Goal: Information Seeking & Learning: Check status

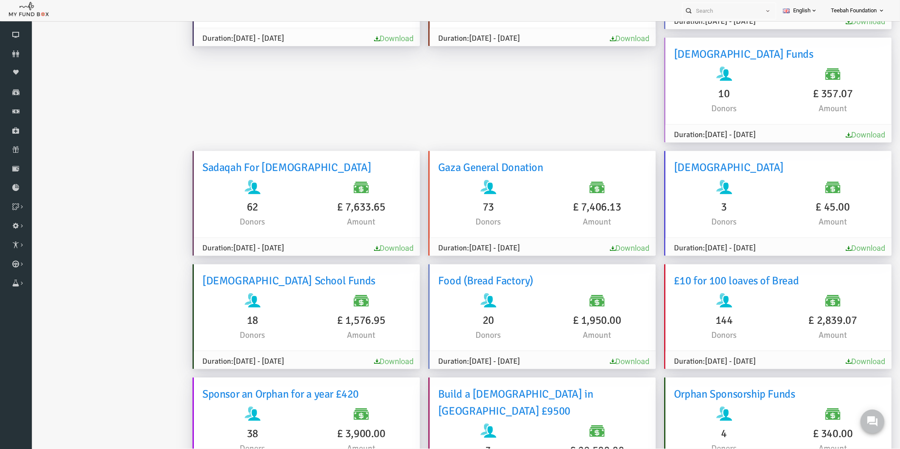
scroll to position [2226, 0]
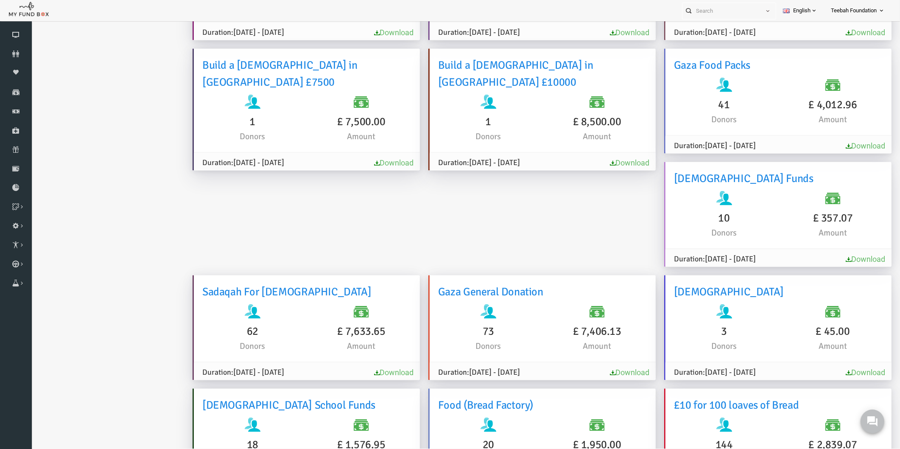
scroll to position [2106, 0]
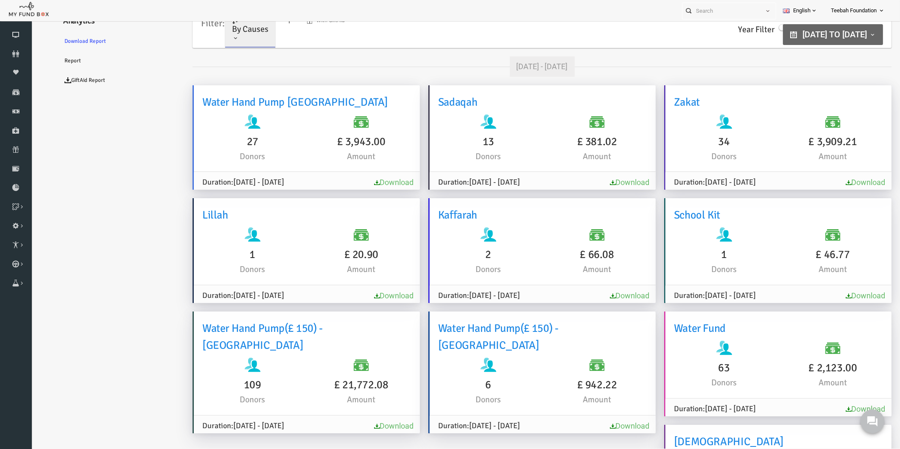
drag, startPoint x: 131, startPoint y: 280, endPoint x: 125, endPoint y: 282, distance: 6.1
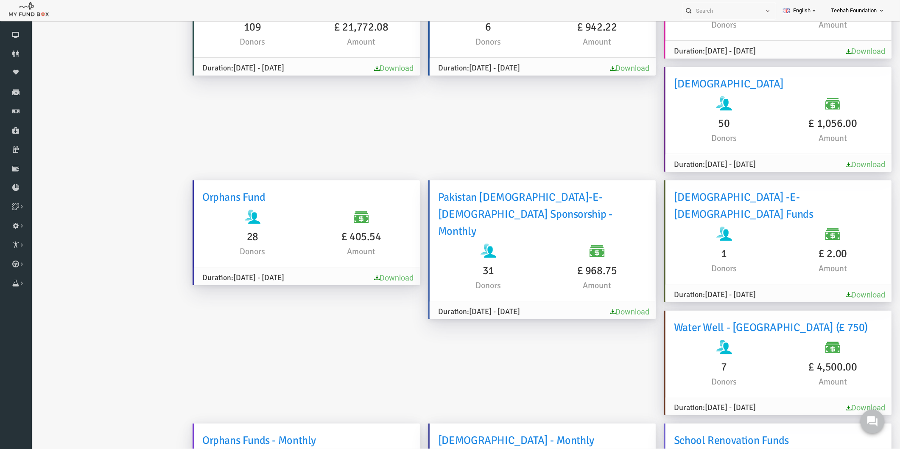
scroll to position [380, 0]
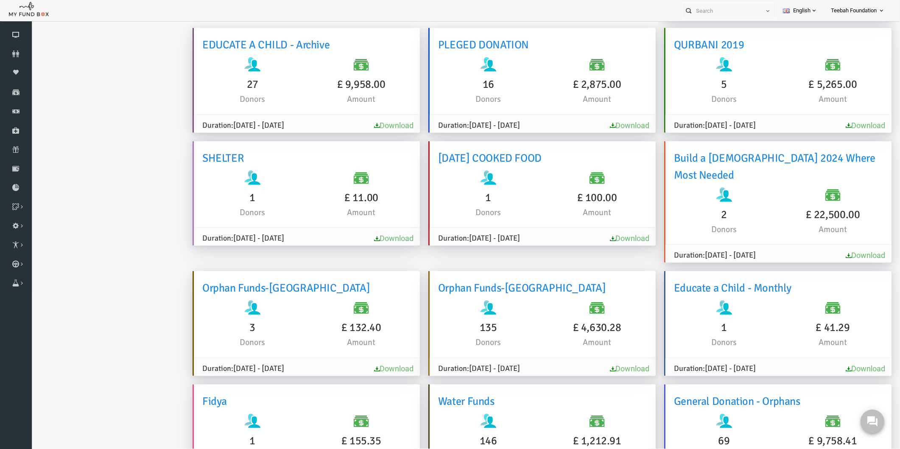
scroll to position [2048, 0]
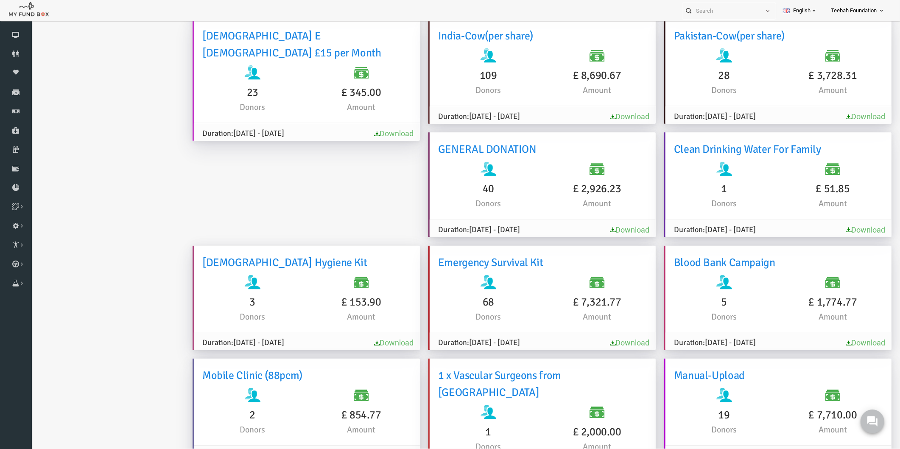
scroll to position [776, 0]
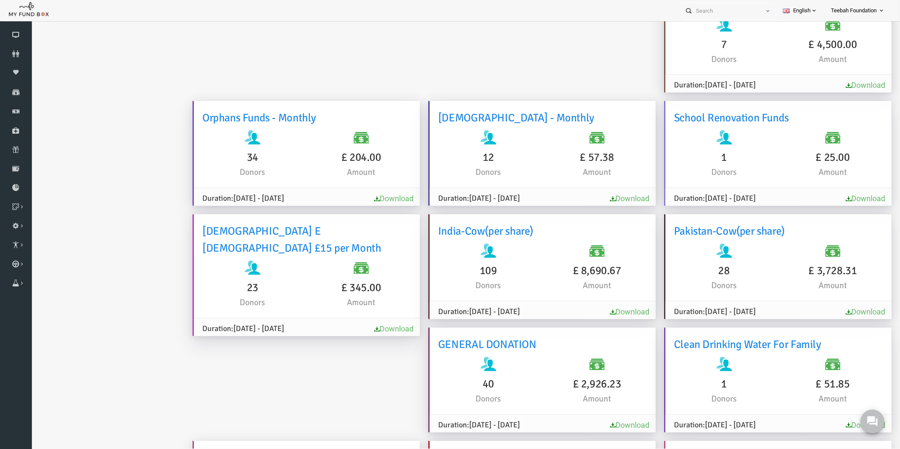
scroll to position [681, 0]
click at [632, 421] on link "Download" at bounding box center [611, 425] width 39 height 9
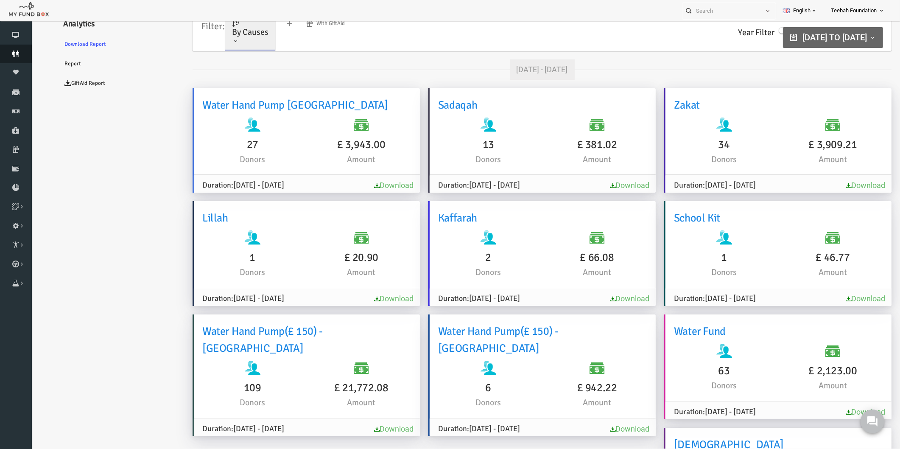
click at [16, 52] on icon at bounding box center [16, 53] width 32 height 7
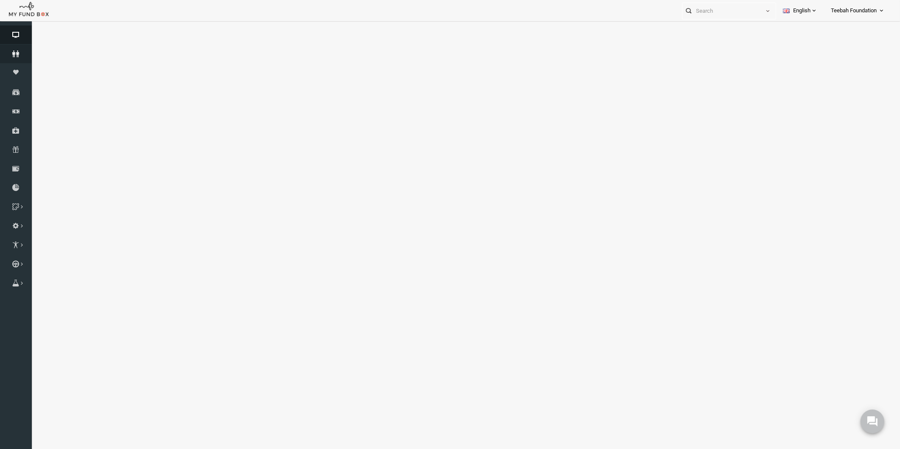
select select "100"
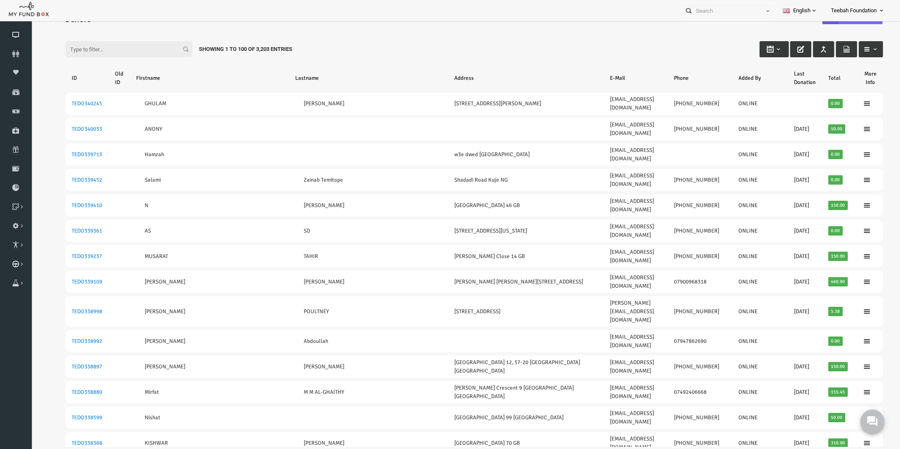
click at [66, 47] on input "Filter:" at bounding box center [111, 49] width 127 height 16
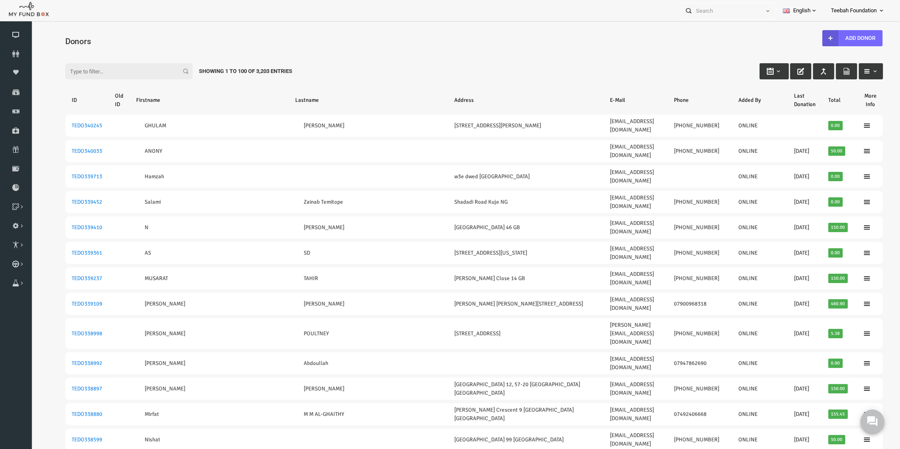
click at [67, 67] on input "Filter:" at bounding box center [111, 71] width 127 height 16
paste input "TEDO300881"
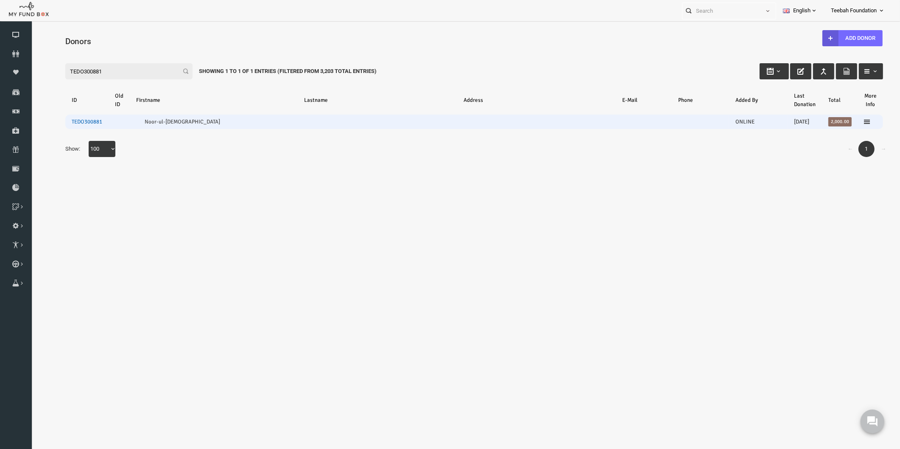
type input "TEDO300881"
click at [70, 119] on link "TEDO300881" at bounding box center [69, 121] width 31 height 7
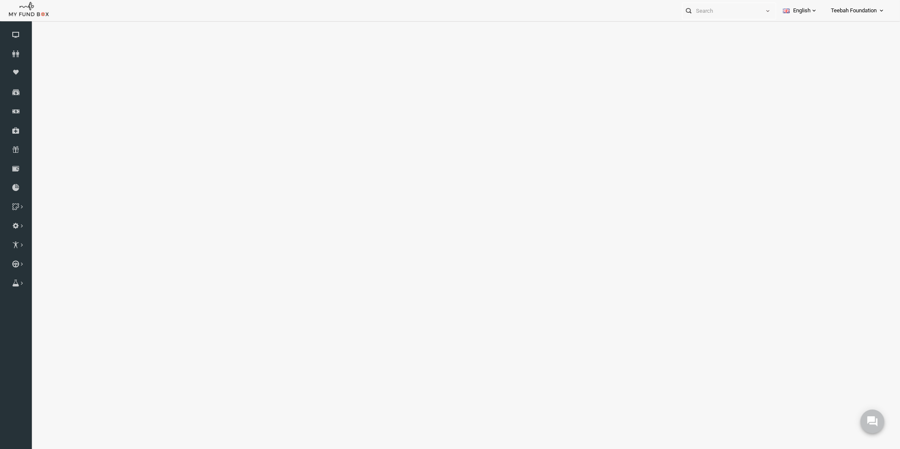
select select "100"
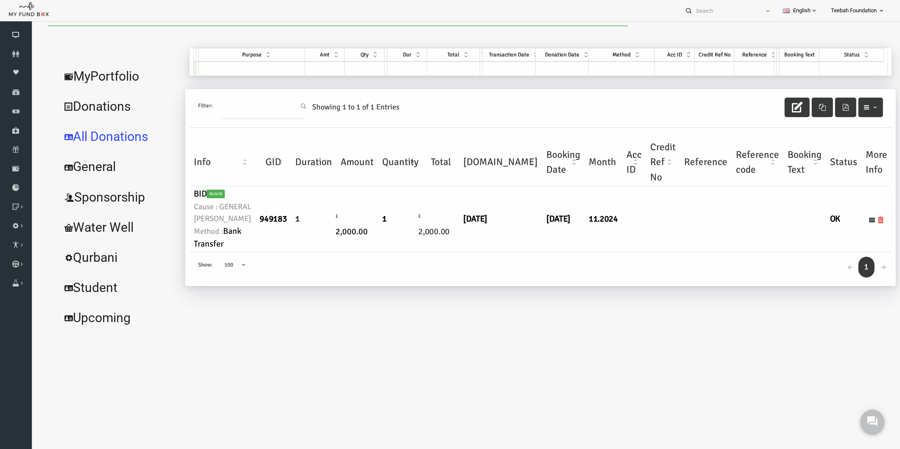
click at [521, 343] on body "Donor Not Found Beneficiary Not Found Partner Not Found!!!! Please Fill out thi…" at bounding box center [456, 249] width 851 height 449
click at [575, 344] on body "Donor Not Found Beneficiary Not Found Partner Not Found!!!! Please Fill out thi…" at bounding box center [456, 249] width 851 height 449
click at [20, 189] on icon at bounding box center [16, 187] width 32 height 7
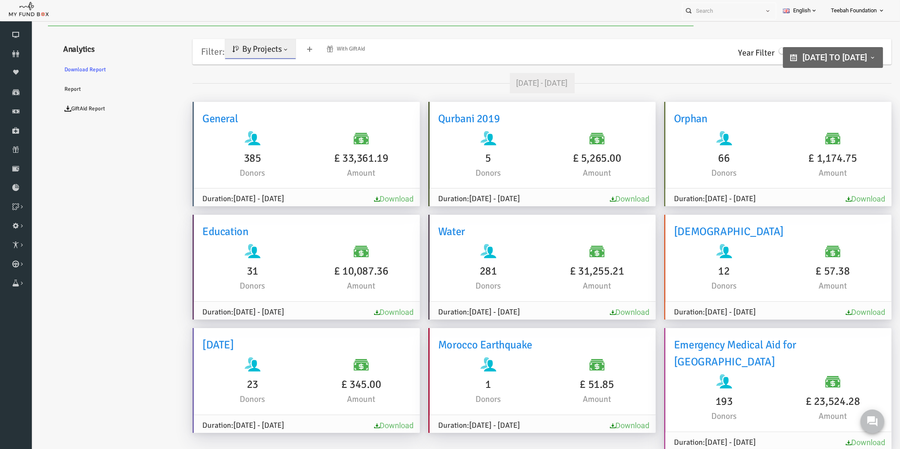
click at [139, 67] on link "Download Report" at bounding box center [102, 70] width 127 height 20
click at [243, 54] on span "By Projects" at bounding box center [245, 49] width 40 height 11
click at [241, 86] on link "By Causes" at bounding box center [244, 85] width 72 height 15
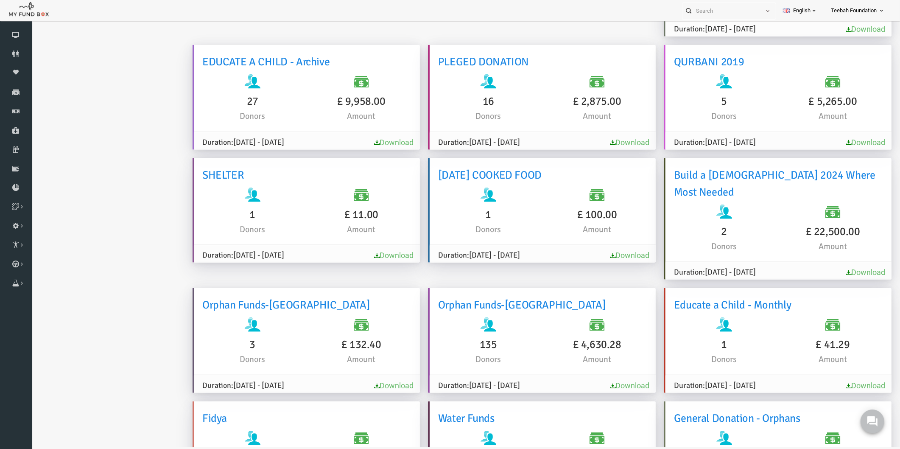
scroll to position [1416, 0]
click at [592, 380] on link "Download" at bounding box center [611, 384] width 39 height 9
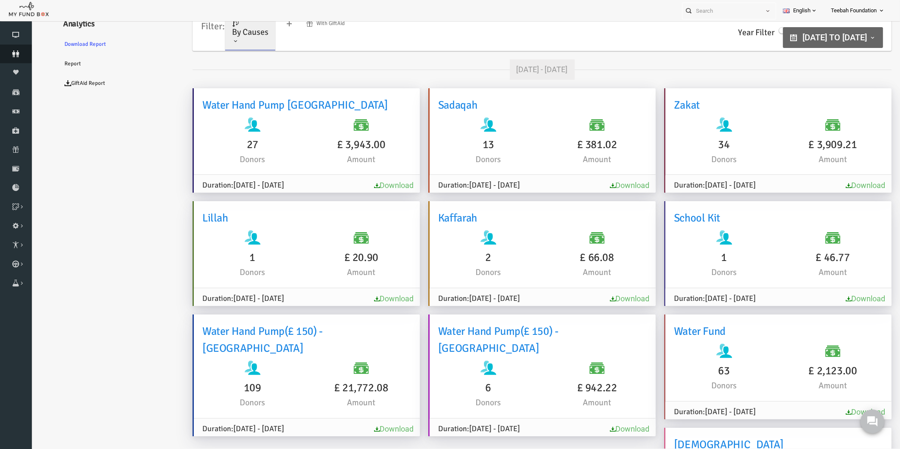
click at [10, 48] on link "Donors" at bounding box center [16, 54] width 32 height 19
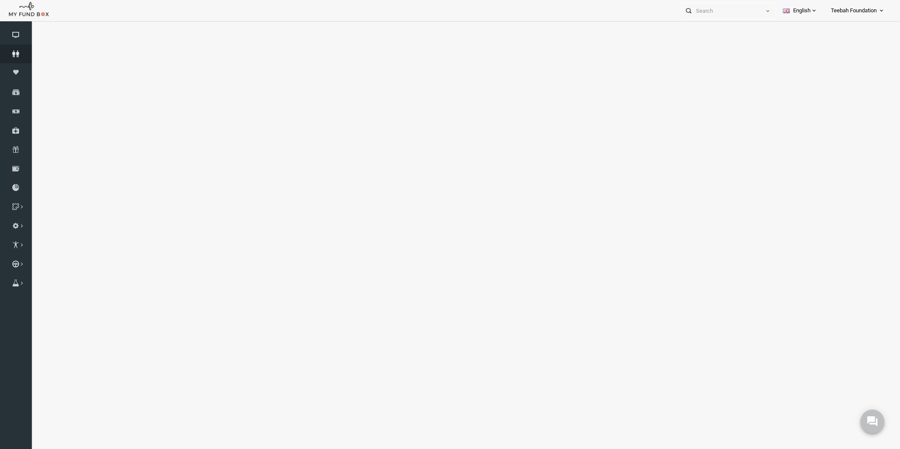
select select "100"
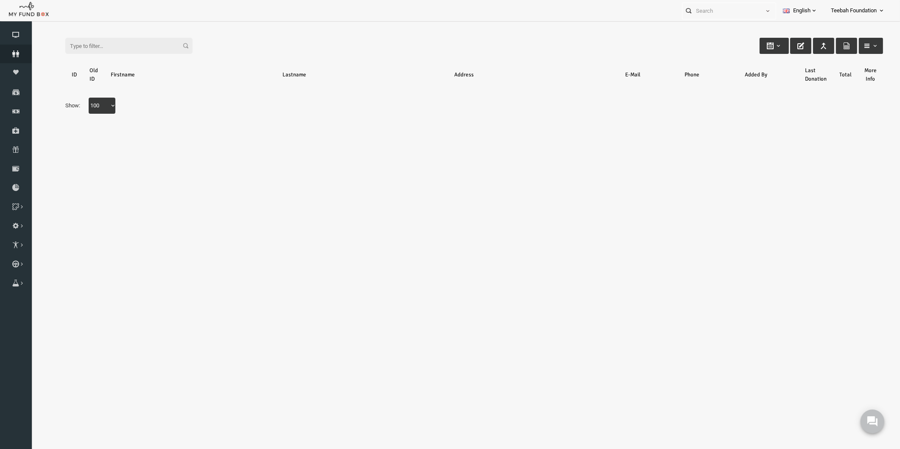
scroll to position [0, 0]
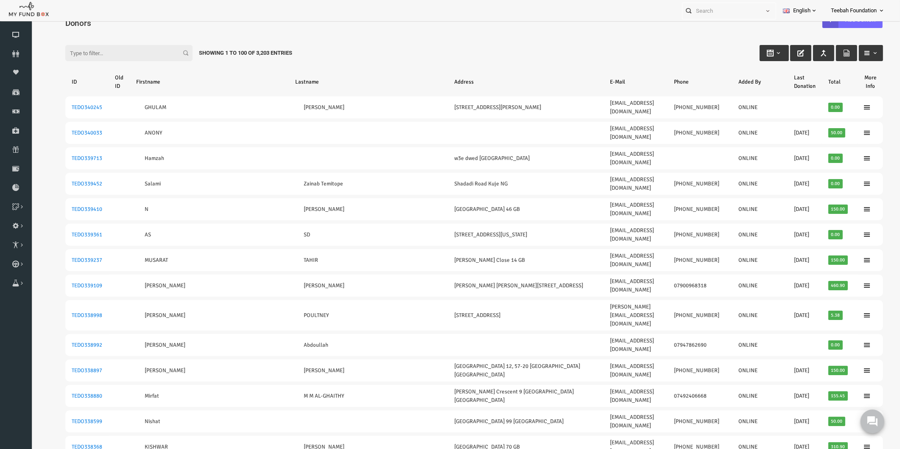
scroll to position [7, 0]
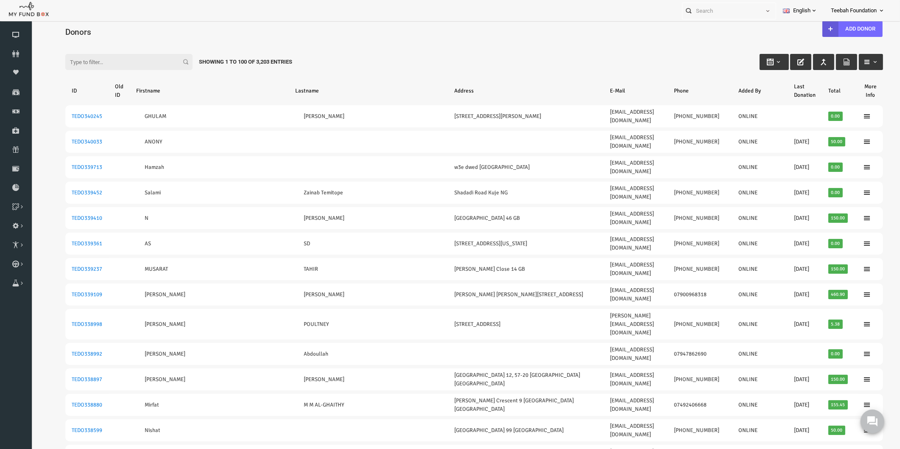
click at [80, 52] on div "Filter: Showing 1 to 100 of 3,203 Entries" at bounding box center [456, 53] width 834 height 23
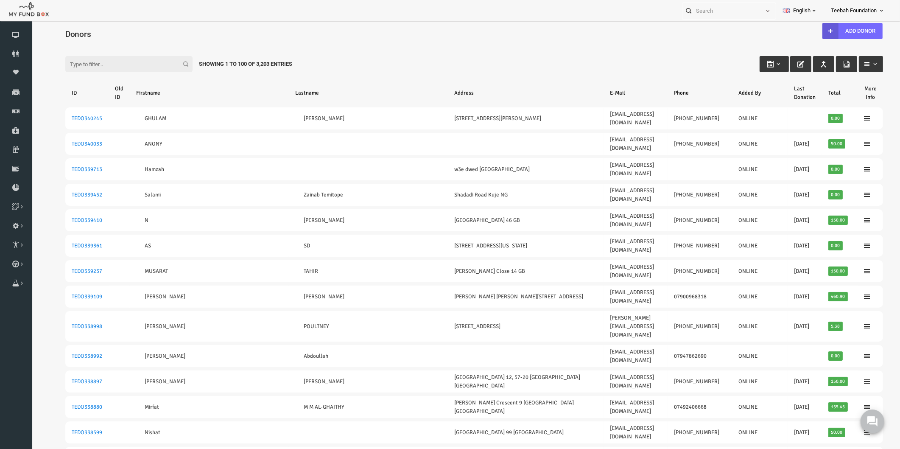
scroll to position [0, 0]
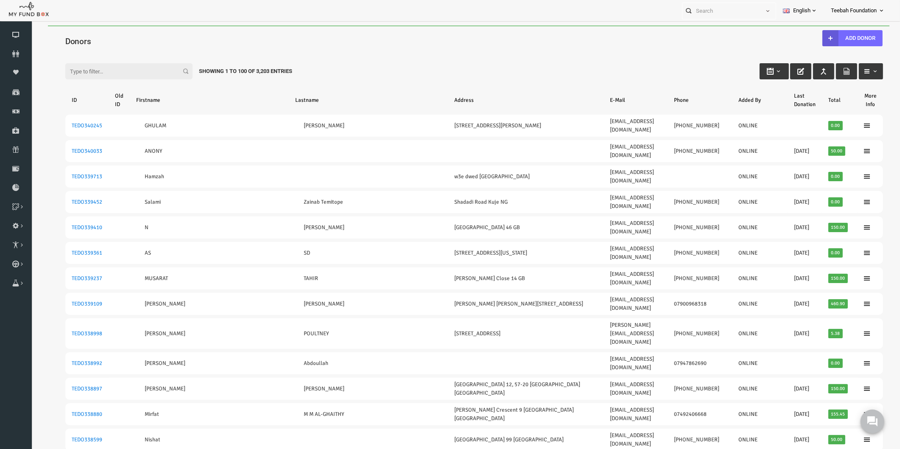
paste input "TEDO274805"
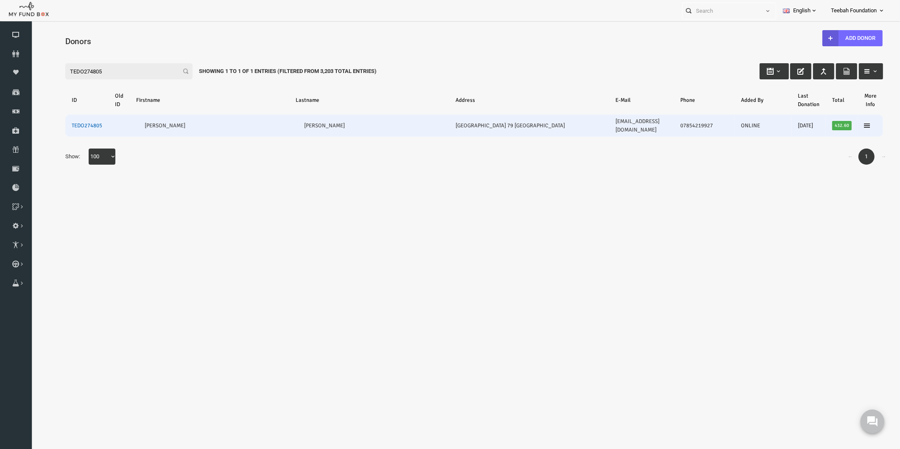
type input "TEDO274805"
click at [72, 122] on link "TEDO274805" at bounding box center [69, 125] width 31 height 7
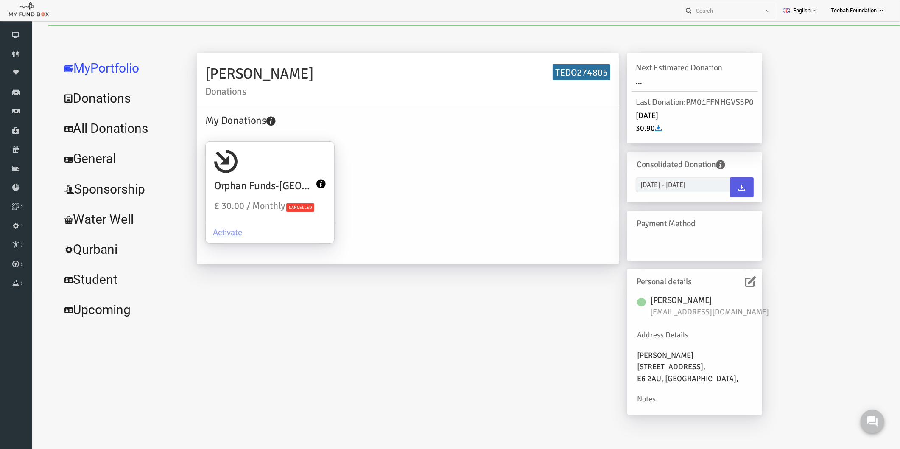
click at [114, 137] on link "All Donations" at bounding box center [102, 128] width 127 height 31
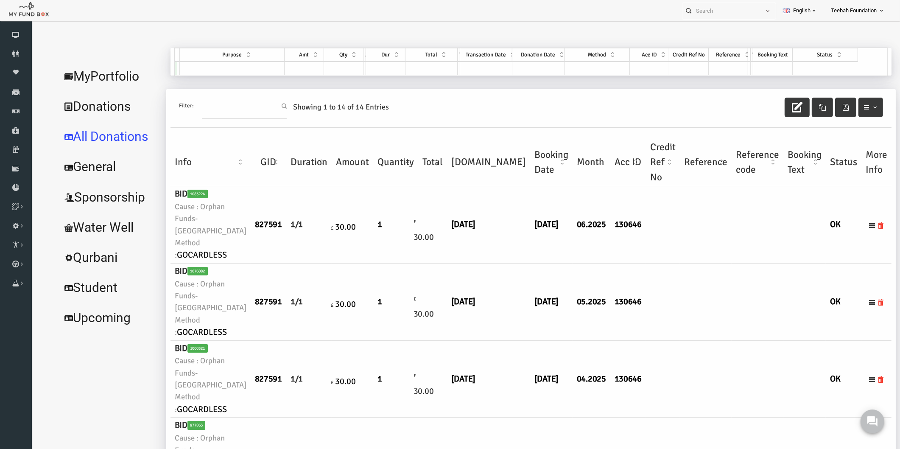
click at [662, 271] on td at bounding box center [688, 301] width 52 height 77
click at [555, 267] on td "05.2025" at bounding box center [574, 301] width 38 height 77
click at [109, 74] on link "MyPortfolio" at bounding box center [91, 76] width 105 height 31
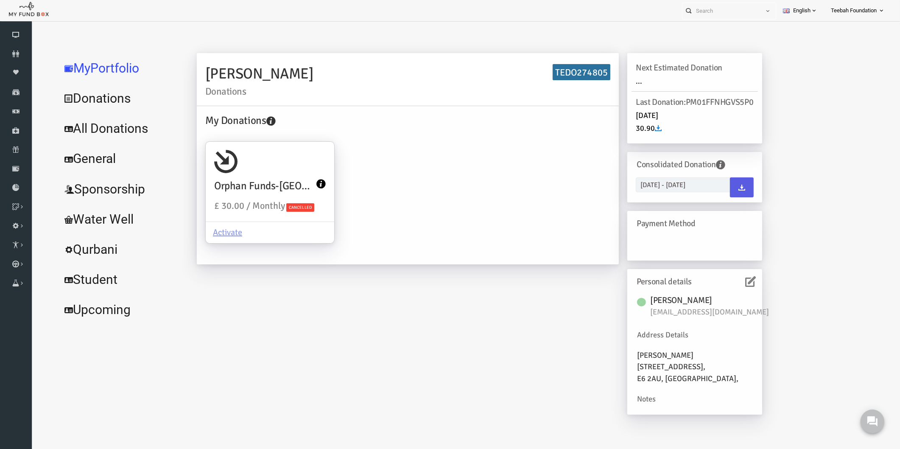
click at [458, 215] on div "My Donations Orphan Funds-[GEOGRAPHIC_DATA] £ 30.00 / Monthly Cancelled Activate" at bounding box center [390, 183] width 413 height 143
click at [418, 199] on div "My Donations Orphan Funds-[GEOGRAPHIC_DATA] £ 30.00 / Monthly Cancelled Activate" at bounding box center [390, 183] width 413 height 143
click at [301, 235] on div "Activate" at bounding box center [252, 232] width 128 height 22
click at [301, 162] on input "Orphan Funds-[GEOGRAPHIC_DATA] £ 30.00 / Monthly Cancelled Activate" at bounding box center [306, 153] width 17 height 17
radio input "true"
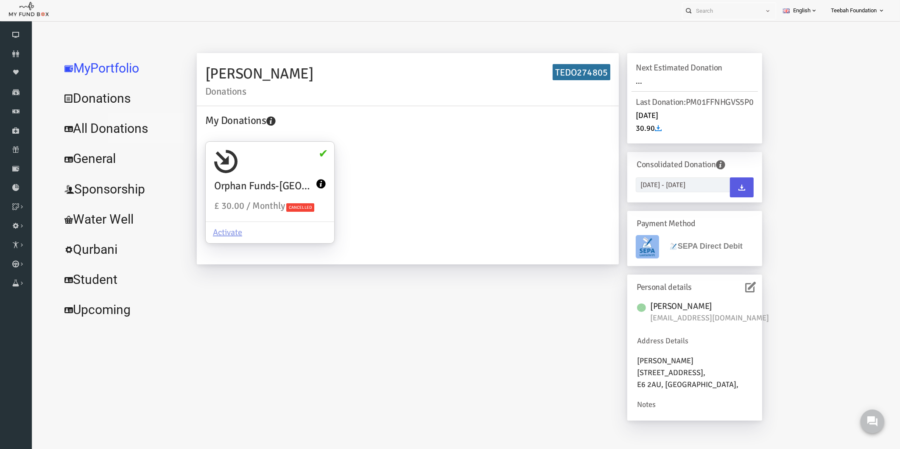
click at [112, 129] on link "All Donations" at bounding box center [102, 128] width 127 height 31
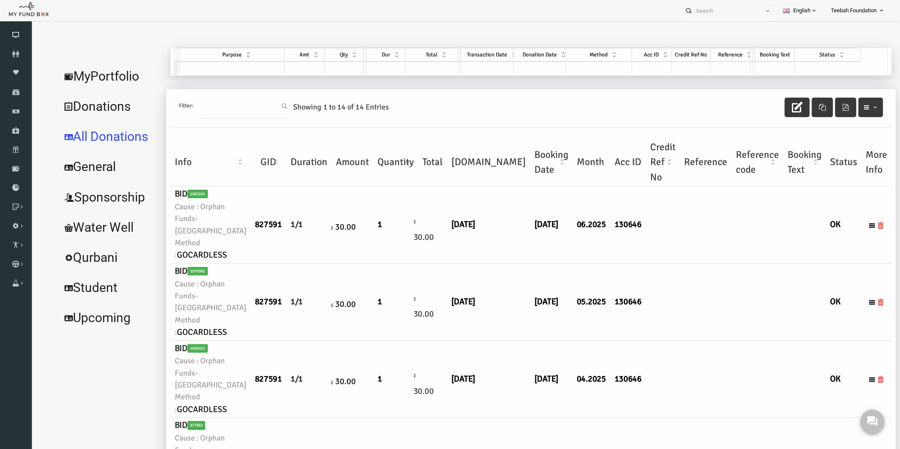
click at [662, 273] on td at bounding box center [688, 301] width 52 height 77
click at [10, 52] on icon at bounding box center [16, 53] width 32 height 7
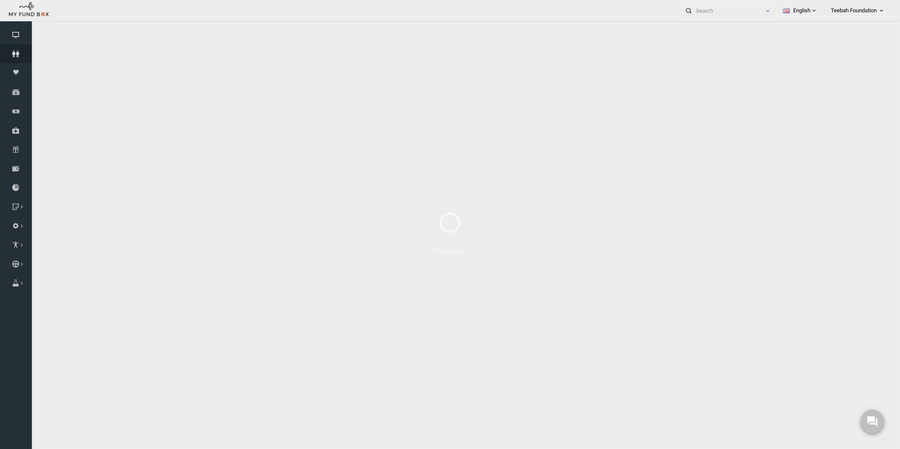
select select "100"
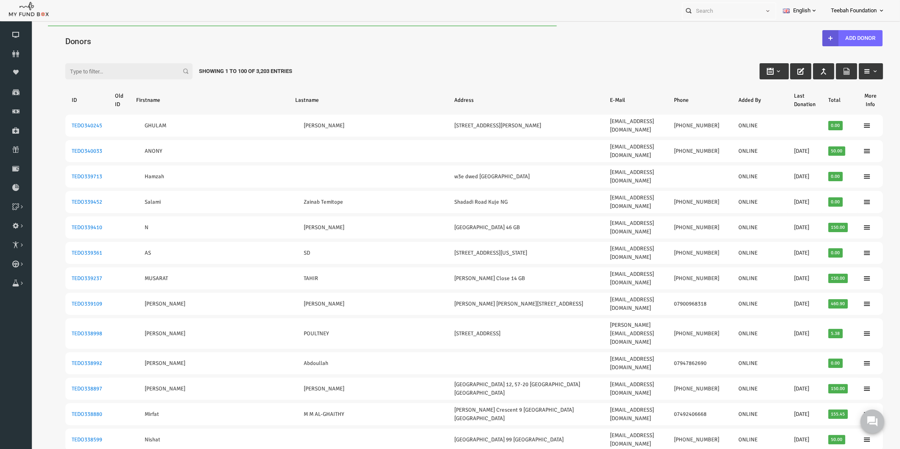
click at [75, 69] on input "Filter:" at bounding box center [111, 71] width 127 height 16
click at [83, 70] on input "Filter:" at bounding box center [111, 71] width 127 height 16
paste input "TEDO290752"
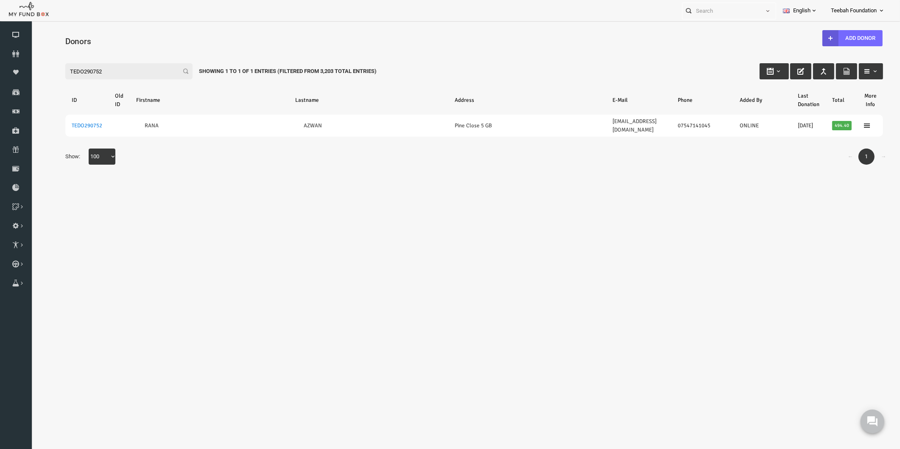
type input "TEDO290752"
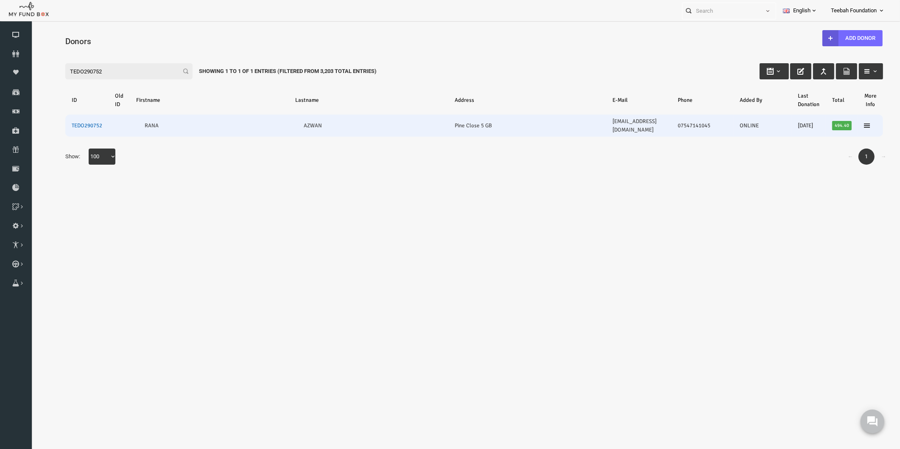
click at [63, 122] on link "TEDO290752" at bounding box center [69, 125] width 31 height 7
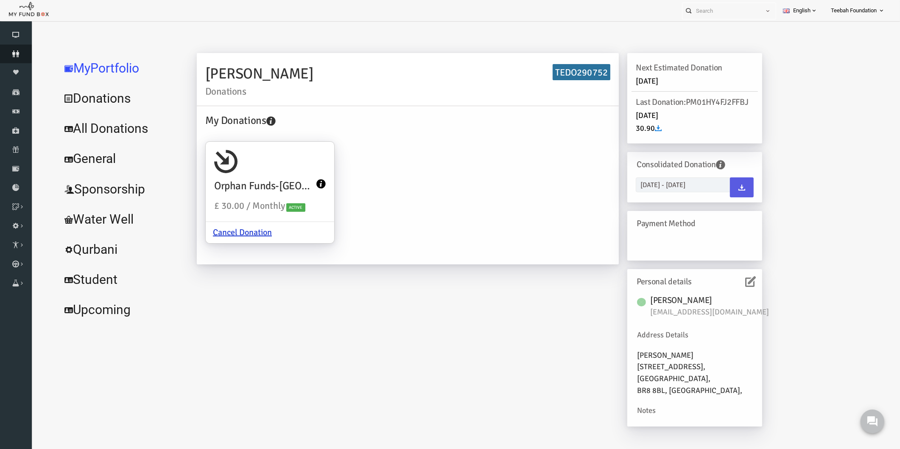
click at [16, 54] on icon at bounding box center [16, 53] width 32 height 7
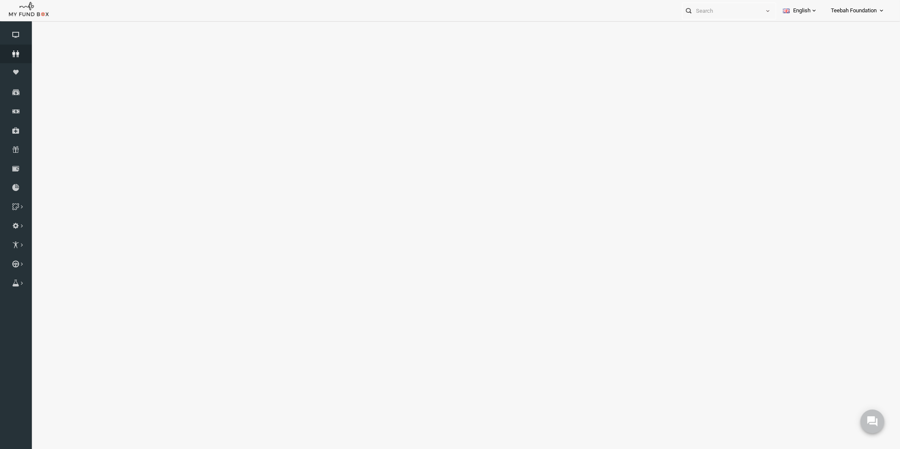
select select "100"
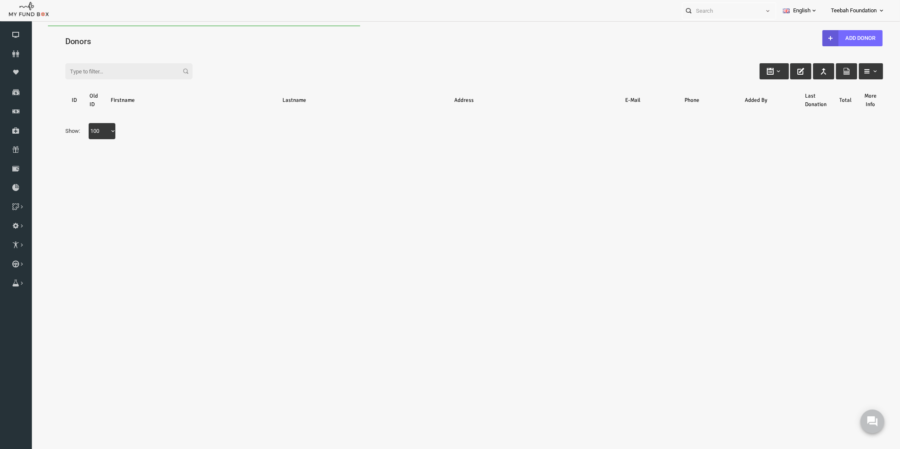
click at [117, 49] on div "Search: By ID: Note :ID should be atleast 5 digits By Name: Note :Name should b…" at bounding box center [456, 99] width 851 height 113
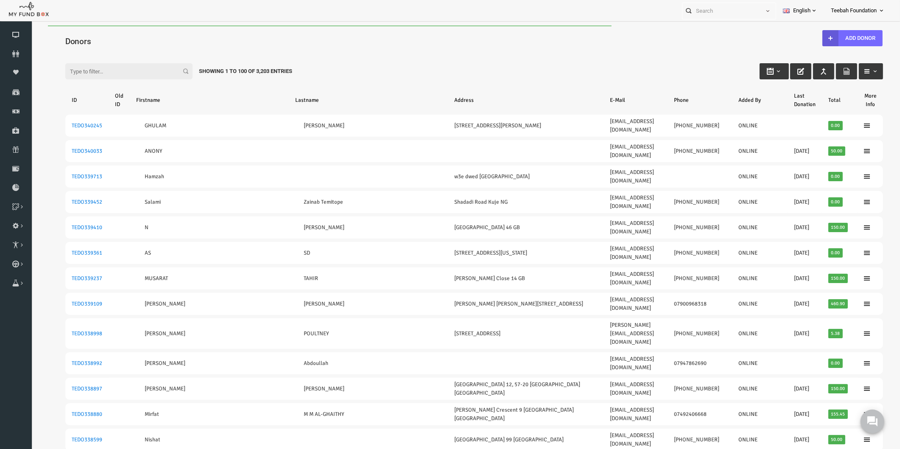
click at [89, 71] on input "Filter:" at bounding box center [111, 71] width 127 height 16
paste input "TEDO267274"
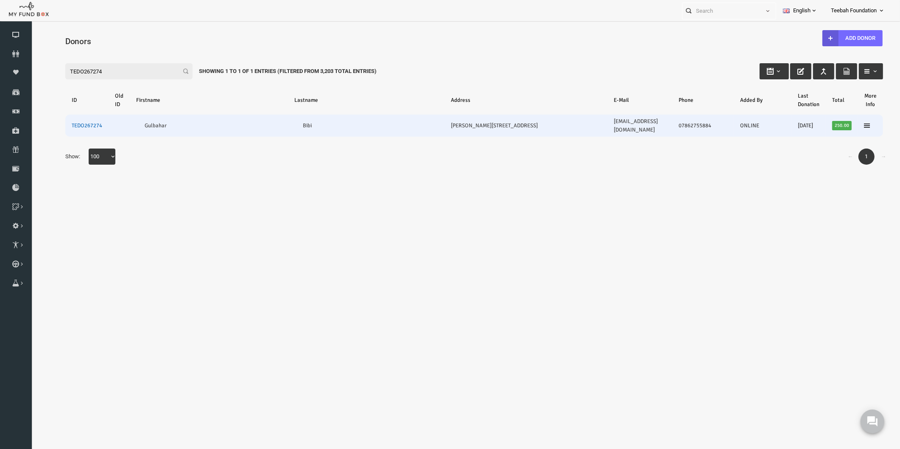
type input "TEDO267274"
click at [74, 122] on link "TEDO267274" at bounding box center [69, 125] width 31 height 7
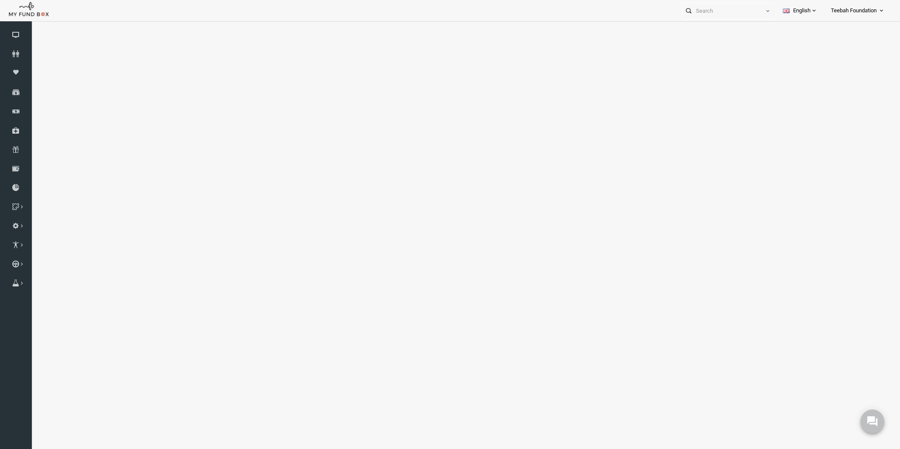
select select "100"
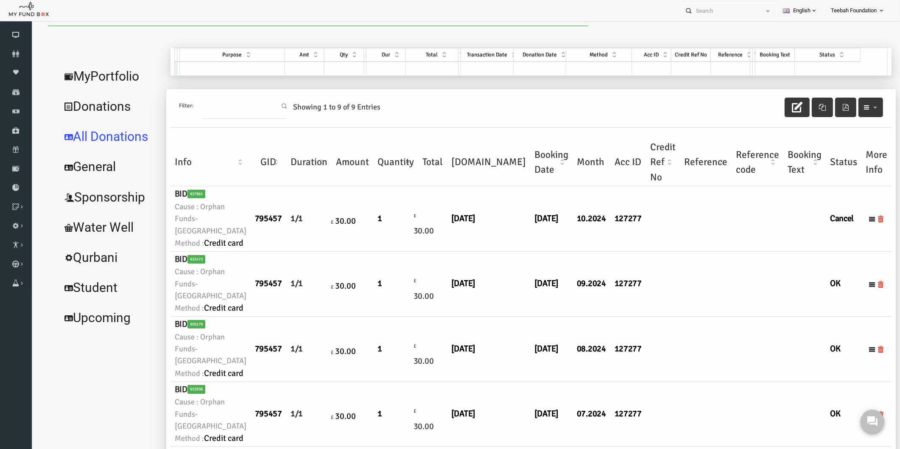
click at [628, 251] on td at bounding box center [645, 218] width 34 height 65
click at [105, 71] on link "MyPortfolio" at bounding box center [91, 76] width 105 height 31
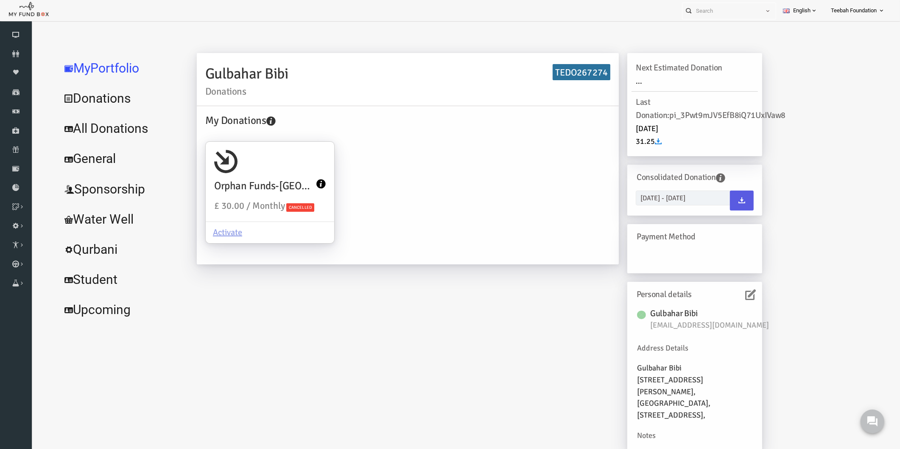
click at [732, 294] on icon at bounding box center [733, 294] width 11 height 11
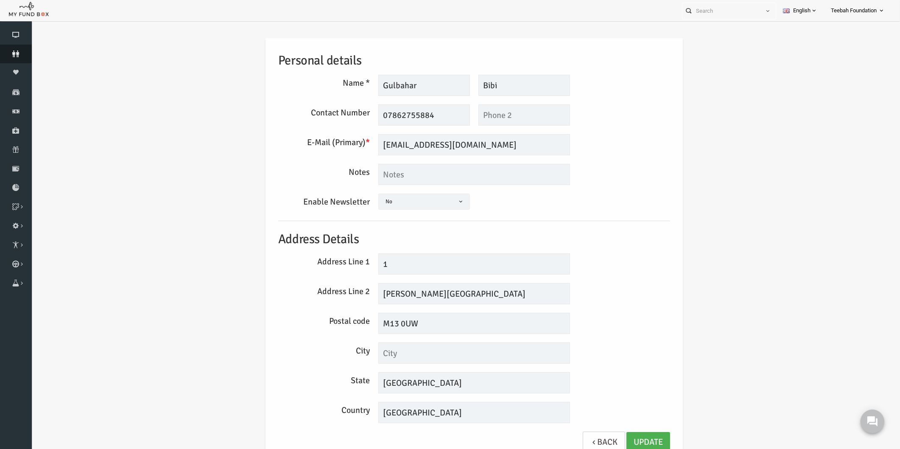
click at [14, 53] on icon at bounding box center [16, 53] width 32 height 7
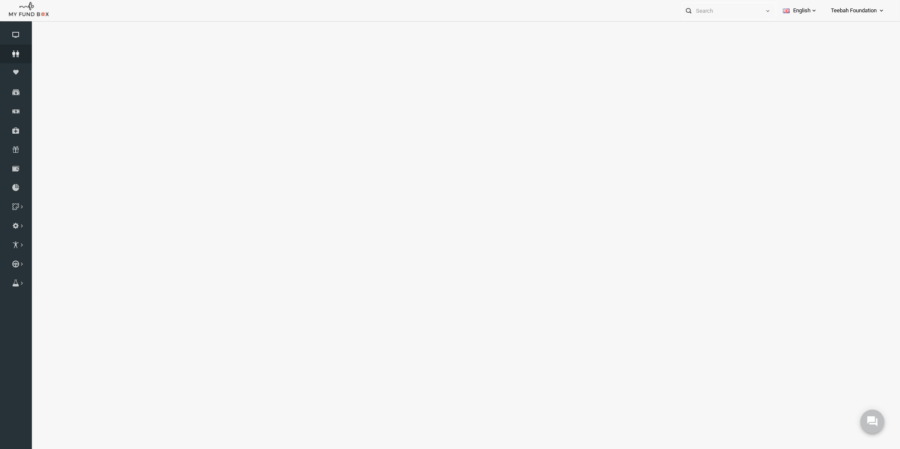
select select "100"
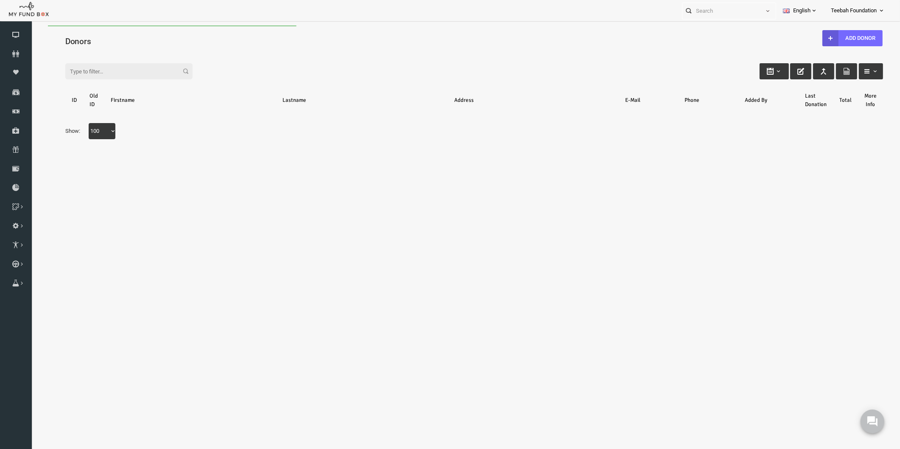
click at [122, 46] on div "Search: By ID: Note :ID should be atleast 5 digits By Name: Note :Name should b…" at bounding box center [456, 99] width 851 height 113
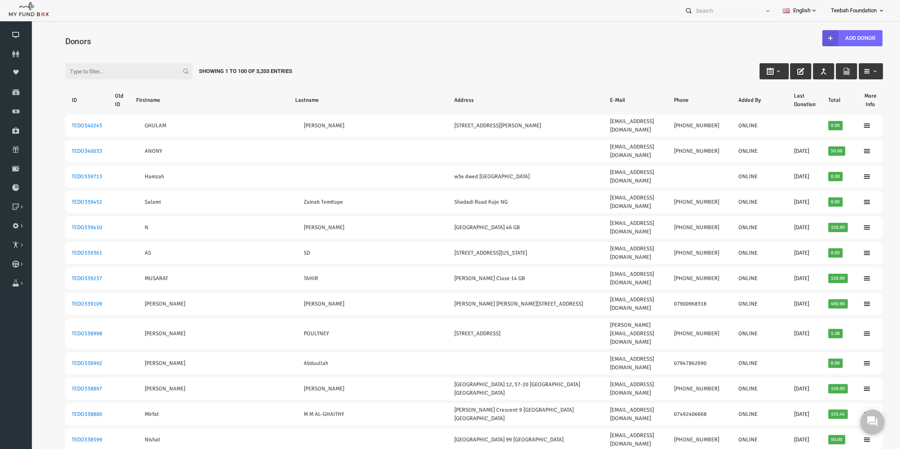
click at [80, 71] on input "Filter:" at bounding box center [111, 71] width 127 height 16
paste input "[PERSON_NAME][EMAIL_ADDRESS][DOMAIN_NAME]"
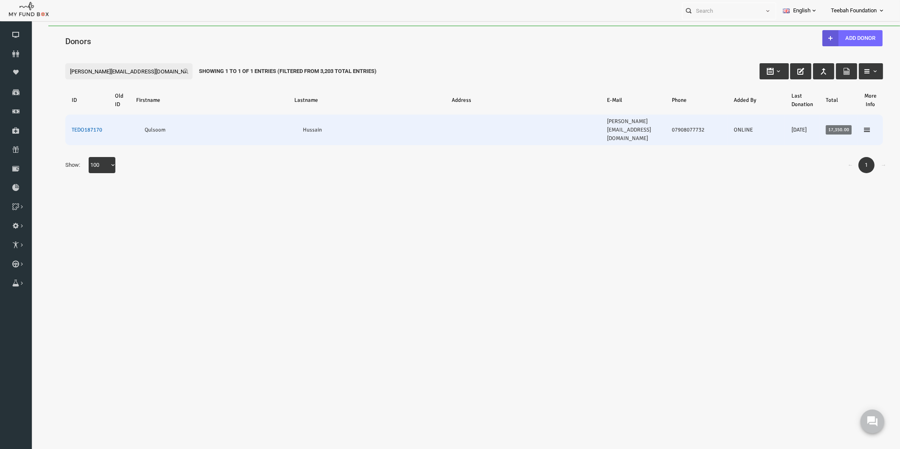
type input "[PERSON_NAME][EMAIL_ADDRESS][DOMAIN_NAME]"
click at [66, 126] on link "TEDO187170" at bounding box center [69, 129] width 31 height 7
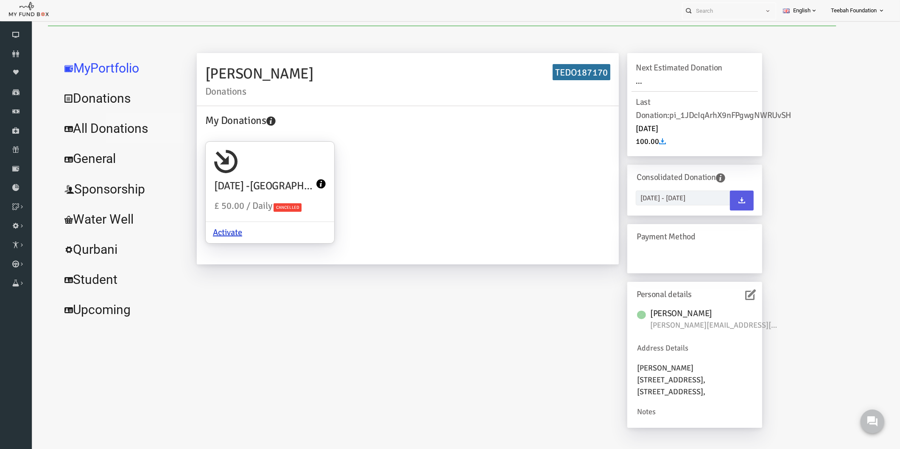
click at [110, 128] on link "All Donations" at bounding box center [102, 128] width 127 height 31
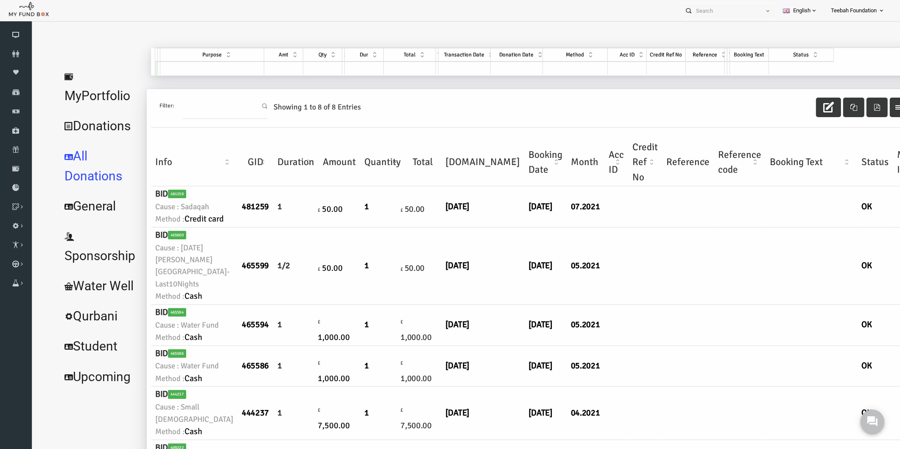
click at [644, 270] on td at bounding box center [670, 265] width 52 height 77
click at [101, 81] on link "MyPortfolio" at bounding box center [82, 86] width 86 height 50
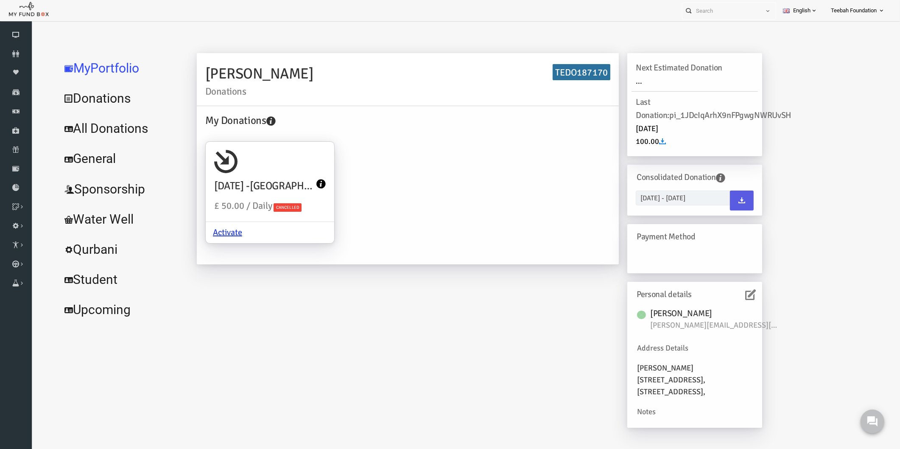
click at [474, 231] on div "My Donations [DATE][PERSON_NAME][GEOGRAPHIC_DATA]-Last10Nights £ 50.00 / Daily …" at bounding box center [390, 183] width 413 height 143
click at [731, 294] on icon at bounding box center [733, 294] width 11 height 11
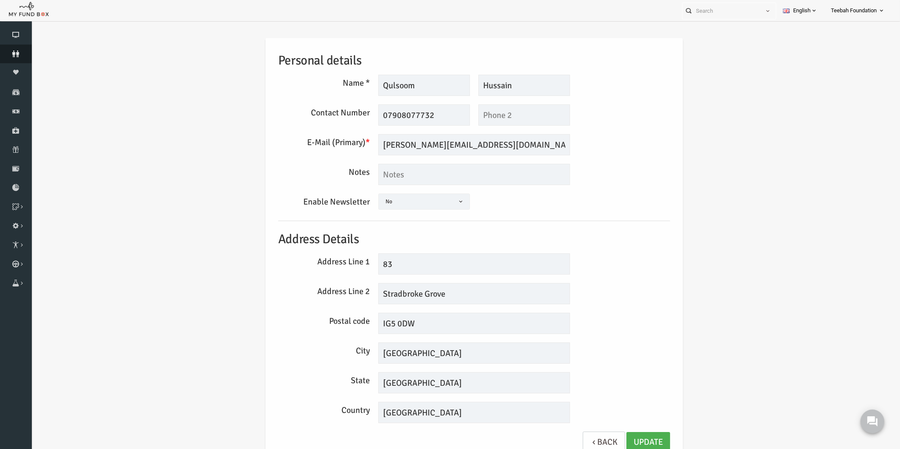
click at [20, 52] on icon at bounding box center [16, 53] width 32 height 7
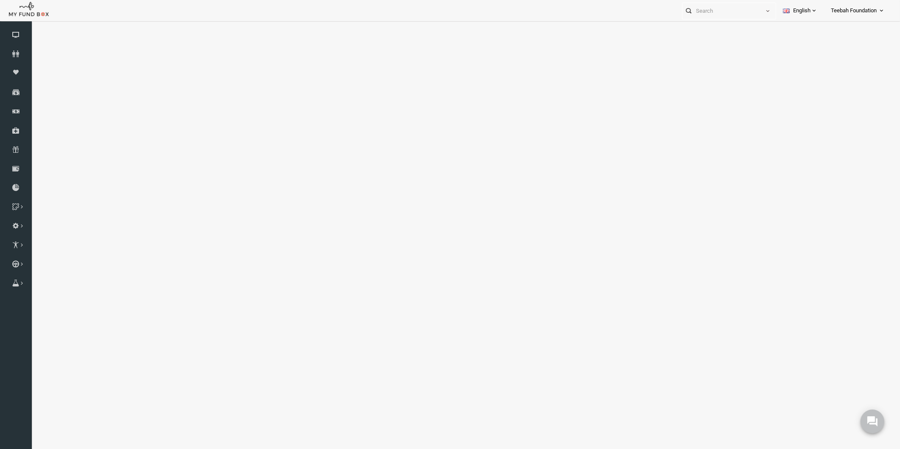
select select "100"
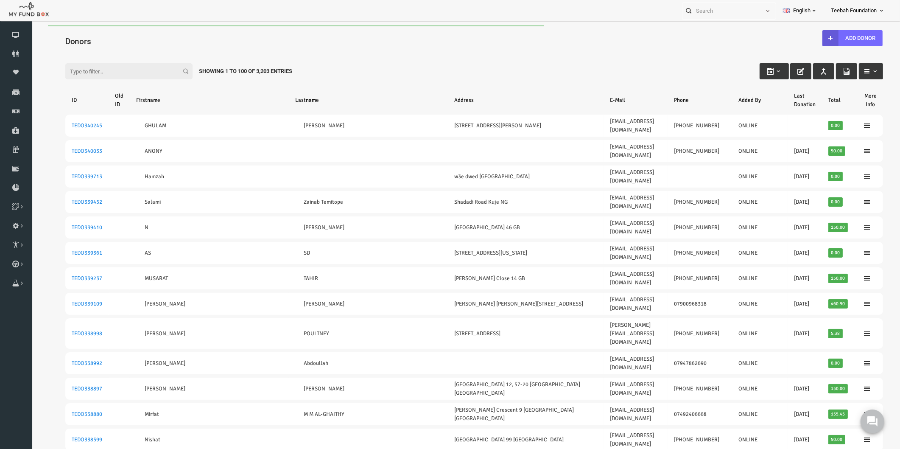
click at [79, 41] on h4 "Donors" at bounding box center [461, 41] width 826 height 12
click at [74, 66] on input "Filter:" at bounding box center [111, 71] width 127 height 16
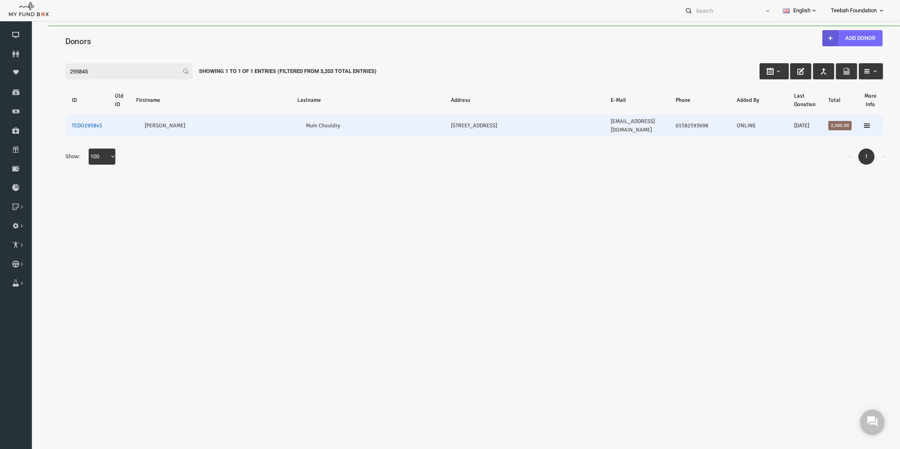
type input "295845"
click at [69, 122] on link "TEDO295845" at bounding box center [69, 125] width 31 height 7
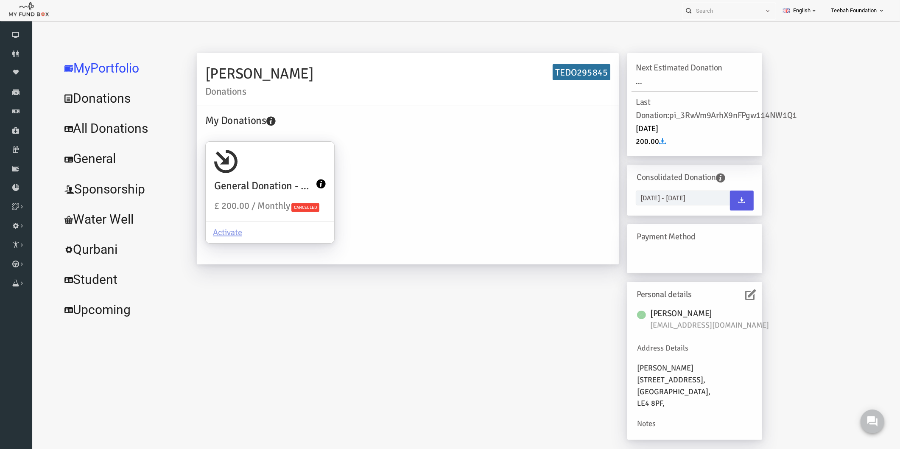
click at [347, 287] on div "[PERSON_NAME] Donations TEDO295845 My Donations General Donation - Orphans £ 20…" at bounding box center [462, 250] width 582 height 395
click at [118, 123] on link "All Donations" at bounding box center [102, 128] width 127 height 31
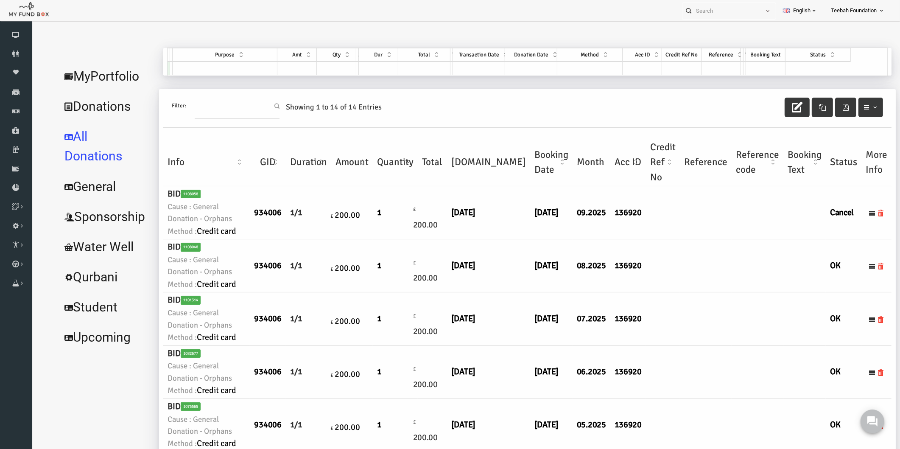
click at [662, 239] on td at bounding box center [688, 212] width 52 height 53
click at [99, 75] on link "MyPortfolio" at bounding box center [88, 76] width 98 height 31
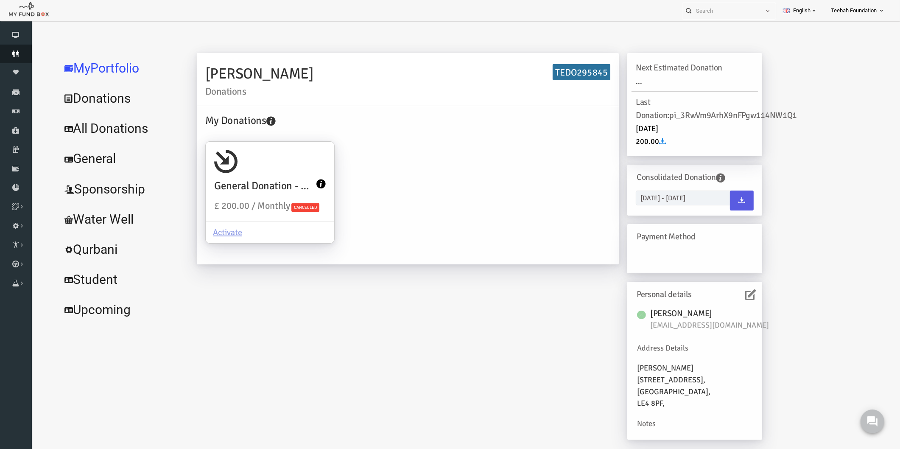
click at [18, 57] on link "Donors" at bounding box center [16, 54] width 32 height 19
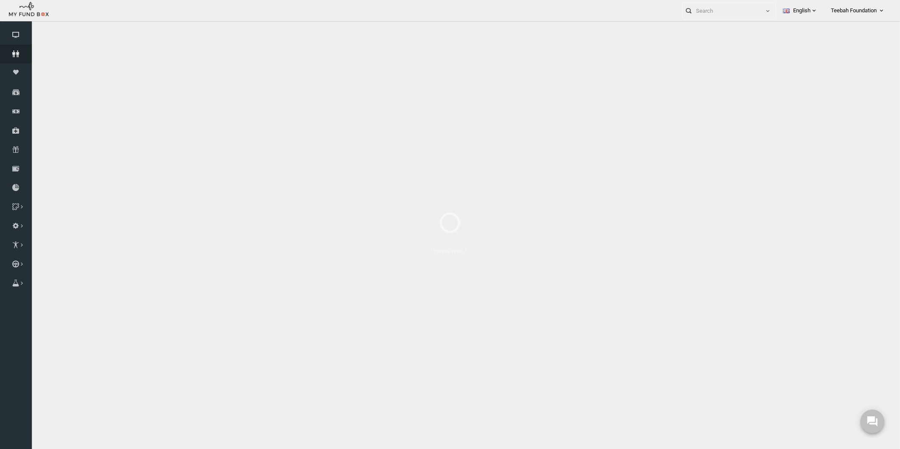
select select "100"
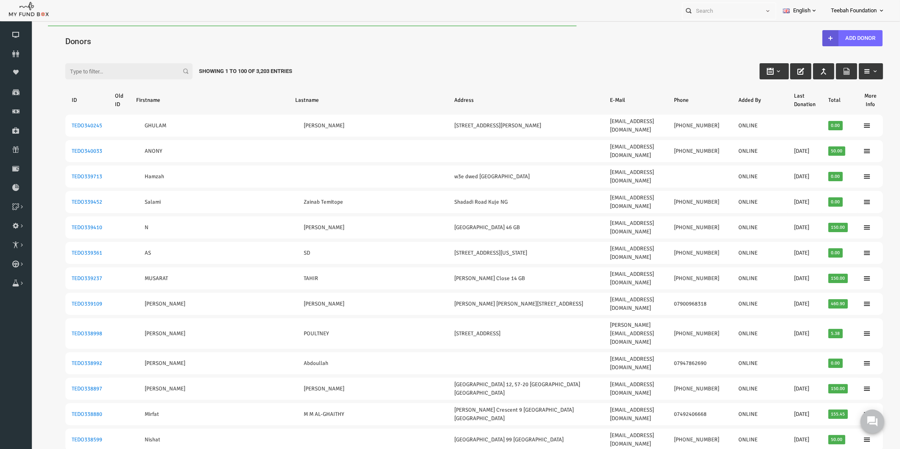
click at [103, 66] on input "Filter:" at bounding box center [111, 71] width 127 height 16
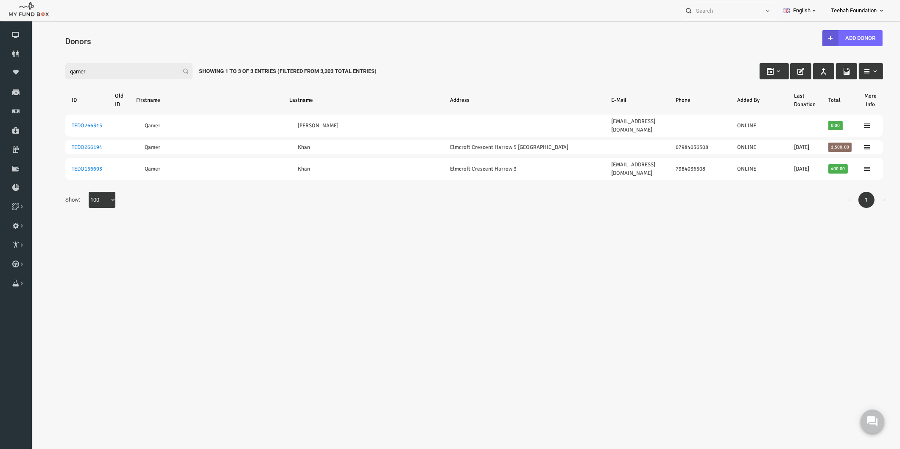
type input "qamer"
click at [369, 225] on body "Donor Not Found Beneficiary Not Found Partner Not Found!!!! Please Fill out thi…" at bounding box center [456, 246] width 851 height 443
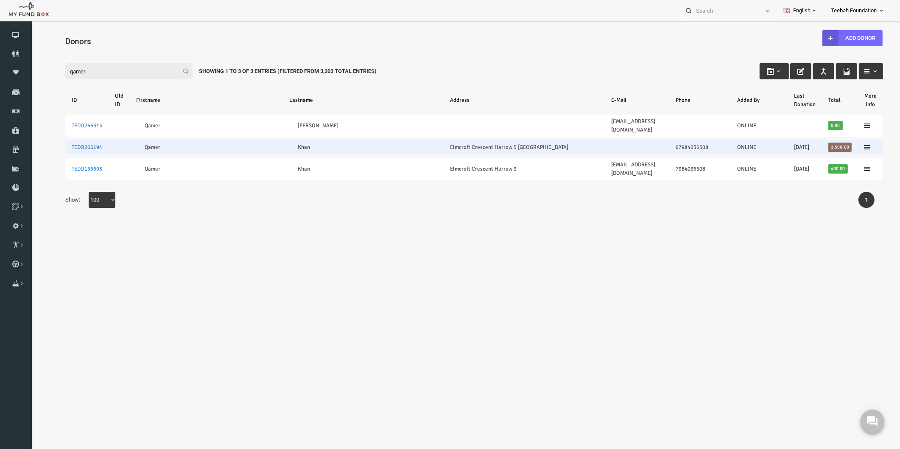
click at [74, 144] on link "TEDO266194" at bounding box center [69, 147] width 31 height 7
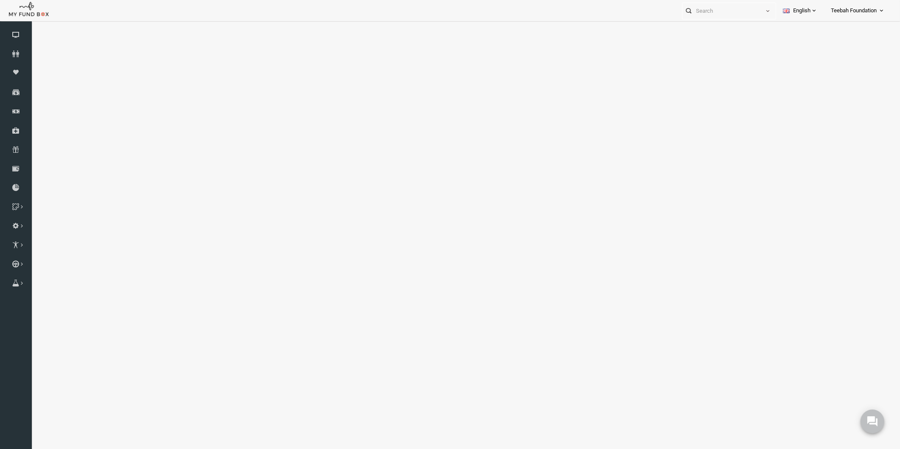
select select "100"
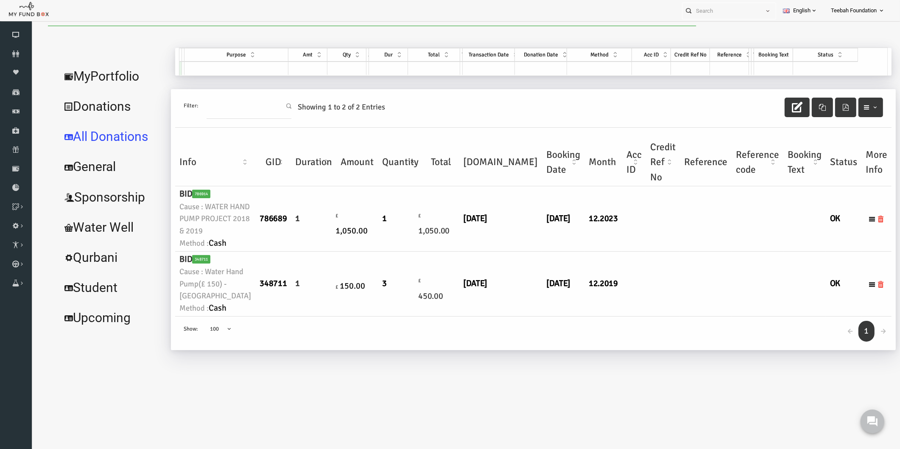
click at [567, 251] on td "12.2023" at bounding box center [586, 218] width 38 height 65
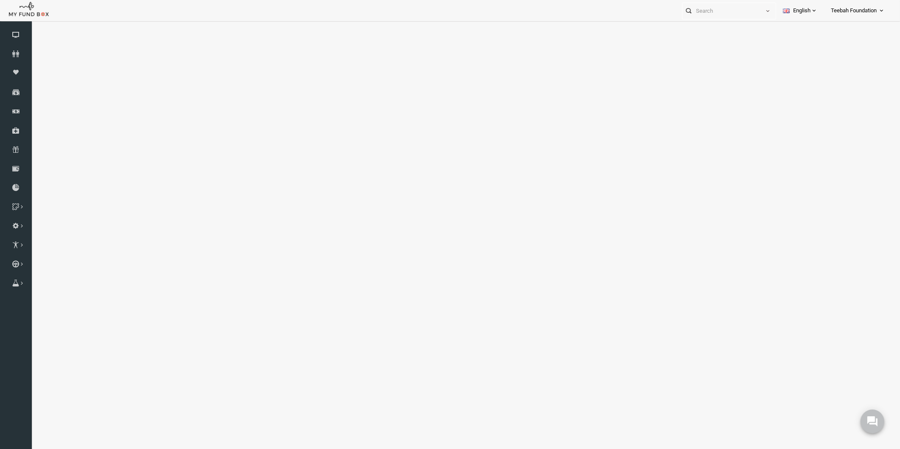
select select "100"
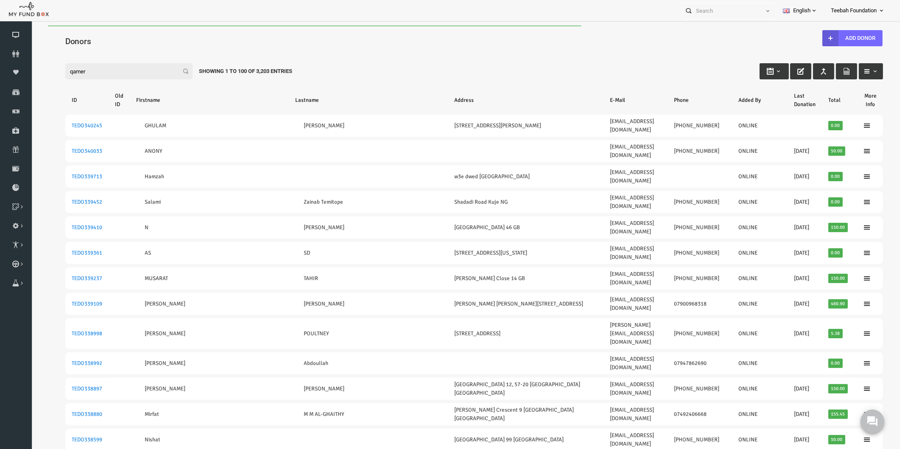
click at [114, 69] on input "qamer" at bounding box center [111, 71] width 127 height 16
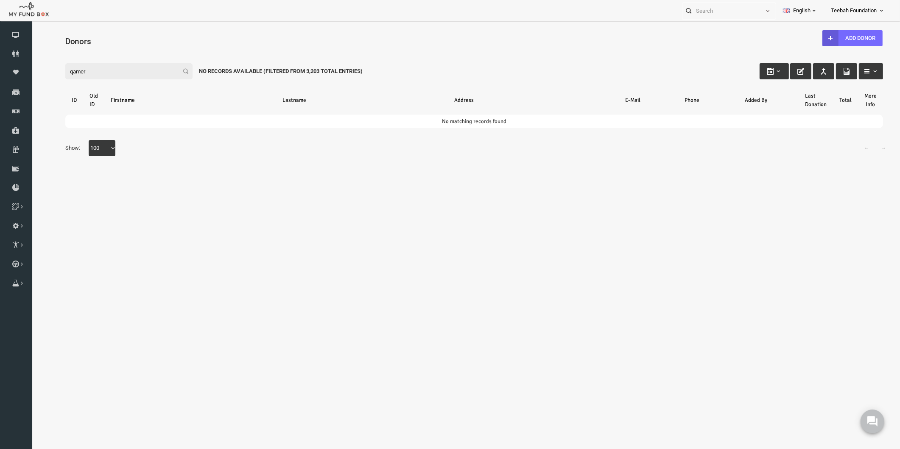
type input "qamer"
click at [75, 71] on input "qamer" at bounding box center [111, 71] width 127 height 16
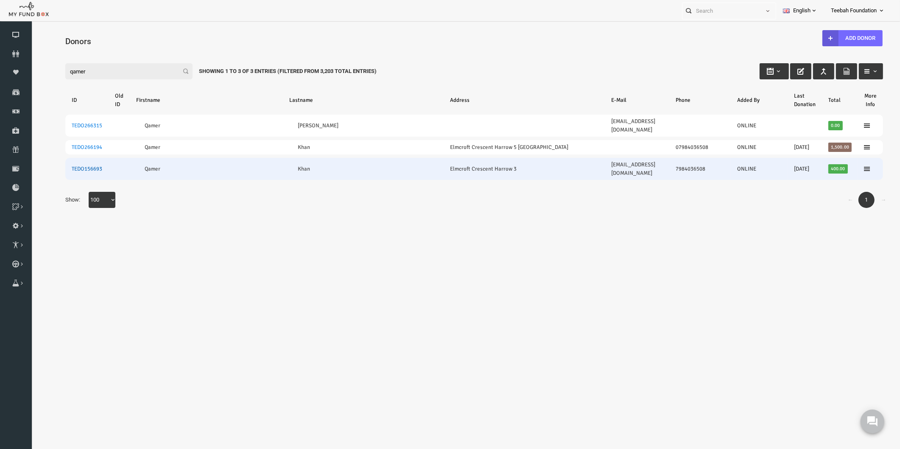
click at [71, 165] on link "TEDO156693" at bounding box center [69, 168] width 31 height 7
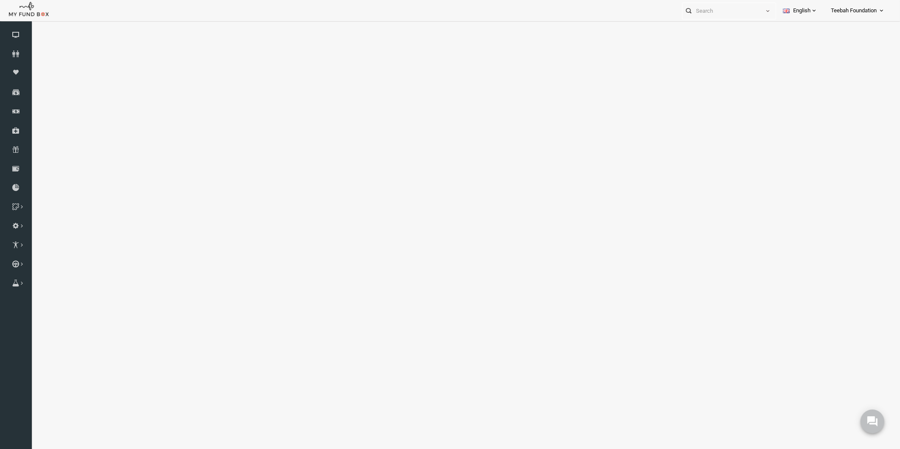
select select "100"
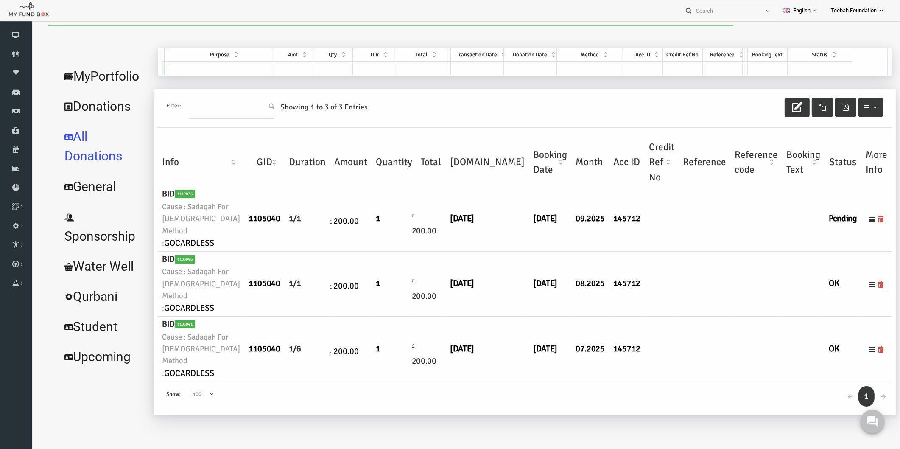
click at [672, 251] on td at bounding box center [687, 218] width 52 height 65
click at [105, 70] on link "MyPortfolio" at bounding box center [85, 76] width 92 height 31
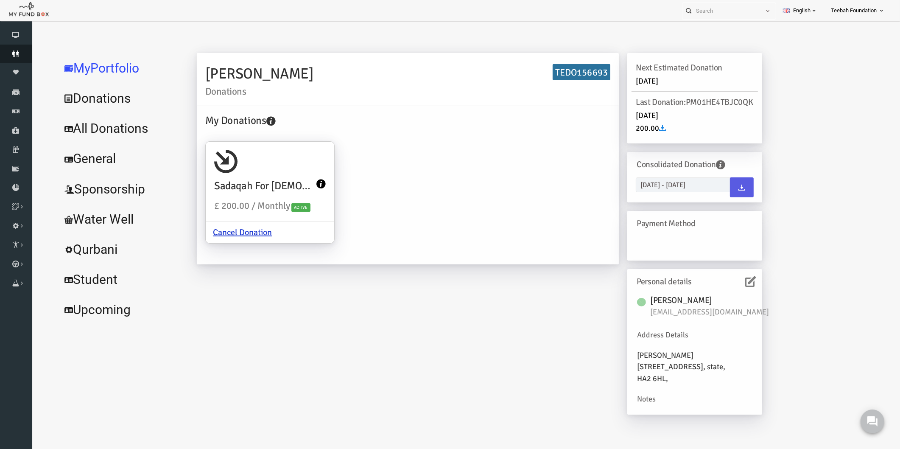
click at [6, 56] on icon at bounding box center [16, 53] width 32 height 7
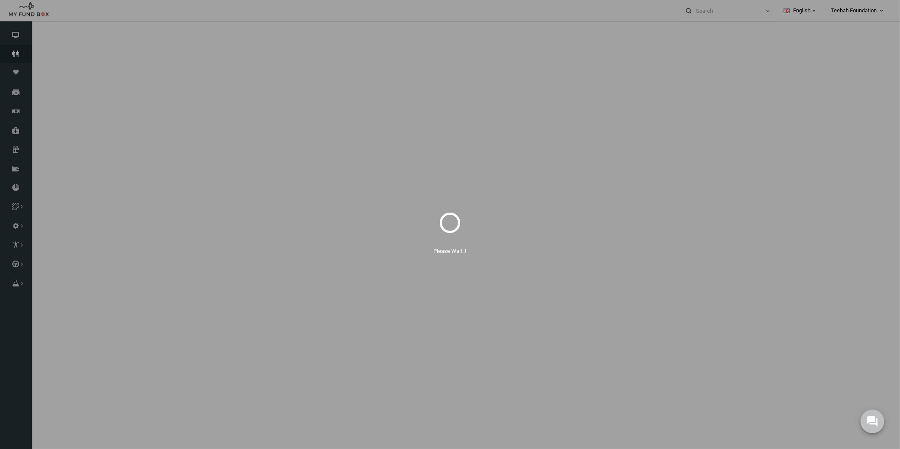
select select "100"
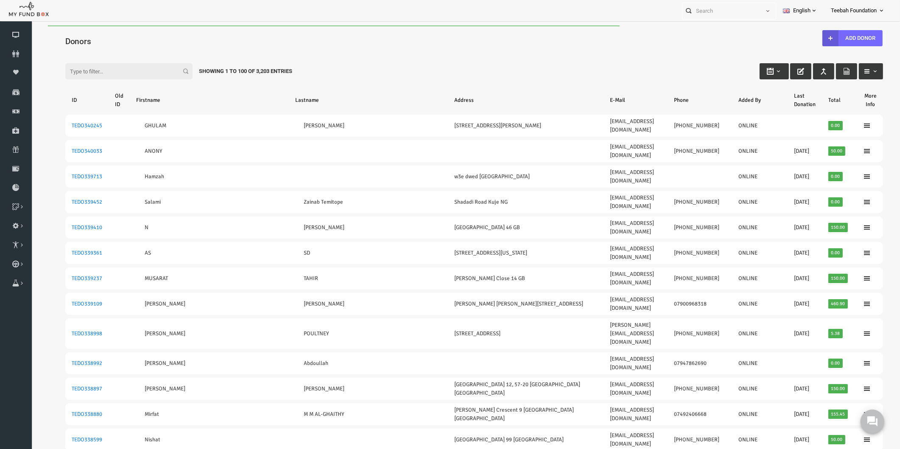
click at [645, 59] on div "Filter: Showing 1 to 100 of 3,203 Entries" at bounding box center [456, 63] width 834 height 23
click at [589, 52] on div "Filter: Showing 1 to 100 of 3,203 Entries" at bounding box center [456, 63] width 834 height 23
